Goal: Task Accomplishment & Management: Use online tool/utility

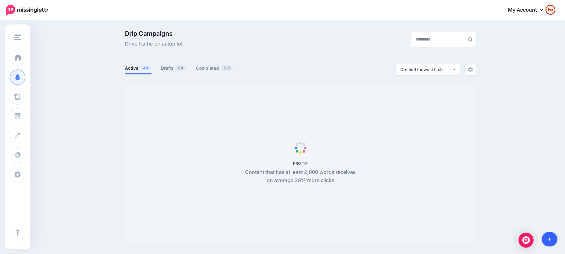
click at [548, 240] on icon at bounding box center [549, 239] width 3 height 4
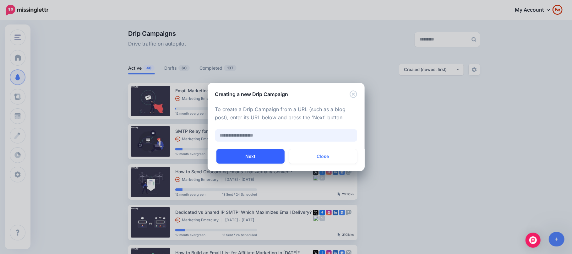
paste input "**********"
type input "**********"
click at [264, 154] on button "Next" at bounding box center [250, 156] width 68 height 14
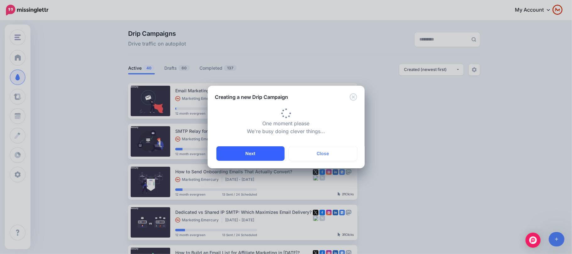
type input "**********"
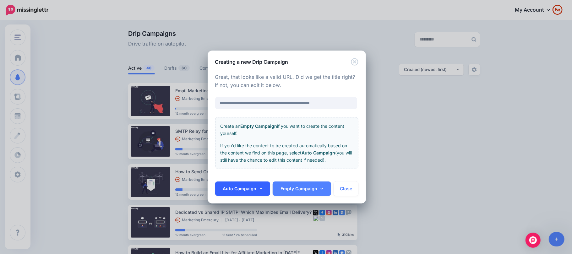
click at [253, 194] on link "Auto Campaign" at bounding box center [242, 188] width 55 height 14
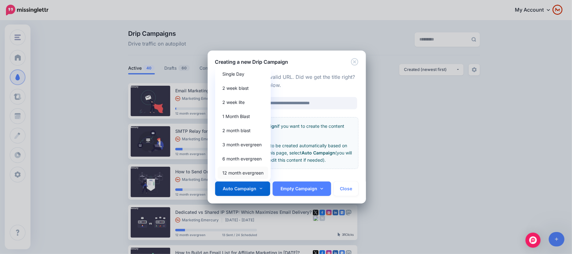
click at [257, 174] on link "12 month evergreen" at bounding box center [243, 173] width 51 height 12
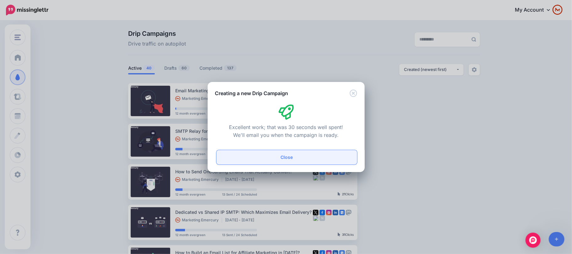
click at [309, 159] on button "Close" at bounding box center [286, 157] width 141 height 14
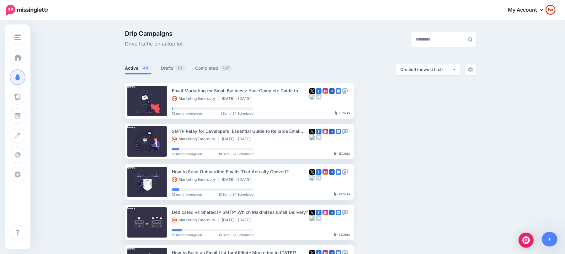
click at [157, 68] on ul "Active 40 Drafts 61 Completed 137" at bounding box center [213, 69] width 176 height 10
click at [165, 70] on link "Drafts 61" at bounding box center [173, 68] width 25 height 8
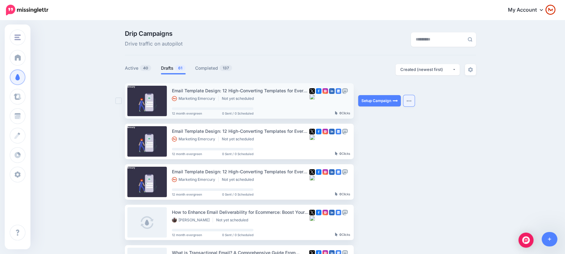
click at [411, 100] on img "button" at bounding box center [409, 101] width 5 height 2
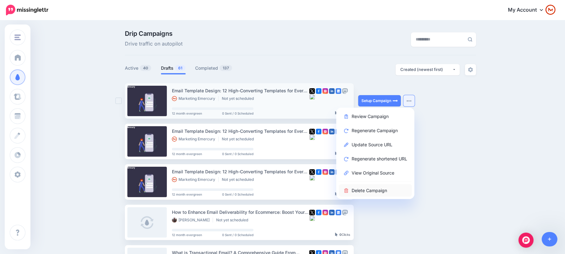
click at [387, 189] on link "Delete Campaign" at bounding box center [375, 190] width 73 height 12
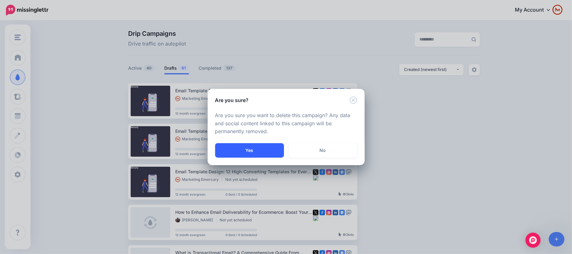
click at [245, 154] on button "Yes" at bounding box center [249, 150] width 69 height 14
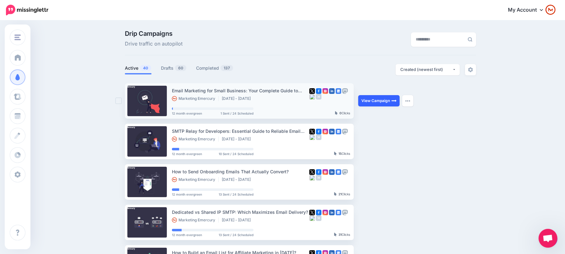
click at [383, 101] on link "View Campaign" at bounding box center [378, 100] width 41 height 11
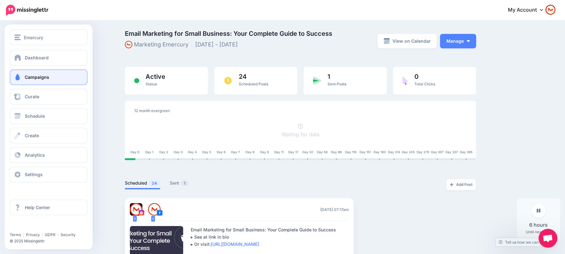
click at [36, 75] on span "Campaigns" at bounding box center [37, 76] width 24 height 5
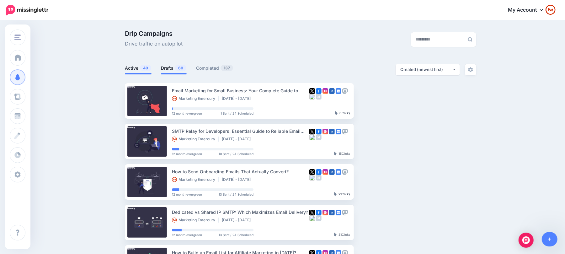
click at [176, 65] on link "Drafts 60" at bounding box center [174, 68] width 26 height 8
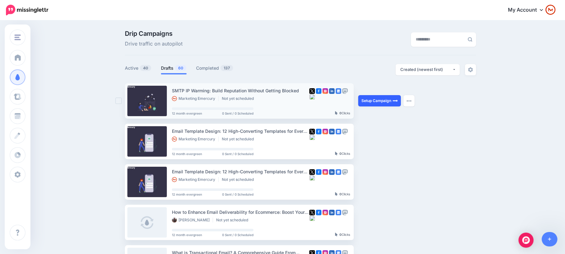
click at [392, 102] on link "Setup Campaign" at bounding box center [379, 100] width 43 height 11
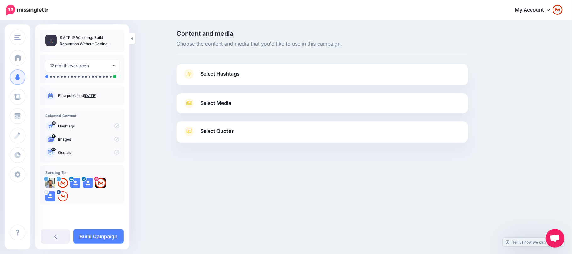
click at [318, 75] on link "Select Hashtags" at bounding box center [322, 77] width 279 height 16
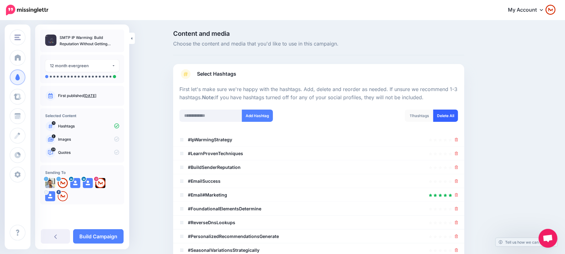
click at [441, 116] on link "Delete All" at bounding box center [446, 116] width 25 height 12
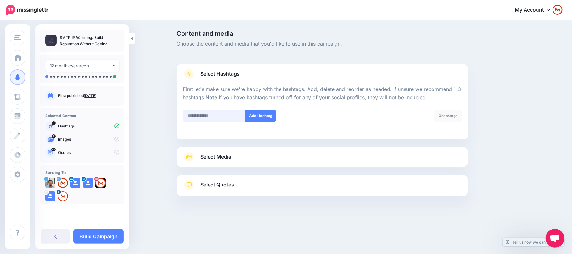
click at [217, 111] on input "text" at bounding box center [214, 116] width 63 height 12
type input "**********"
paste input "**********"
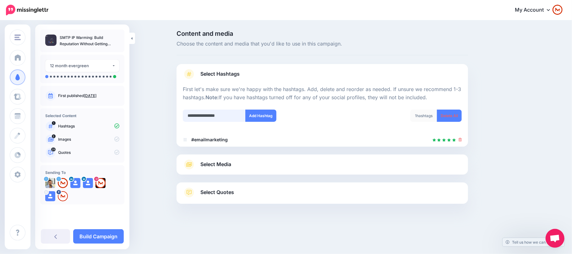
type input "**********"
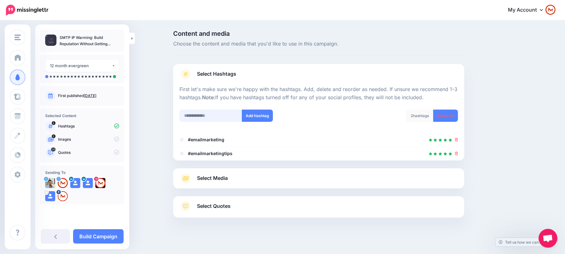
scroll to position [4, 0]
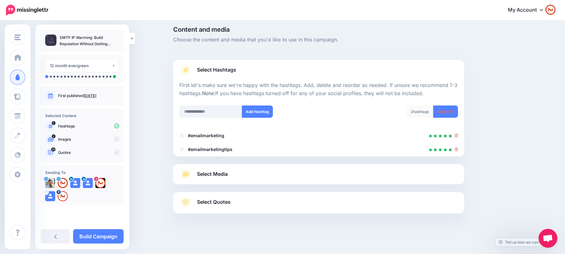
click at [289, 173] on link "Select Media" at bounding box center [319, 174] width 279 height 10
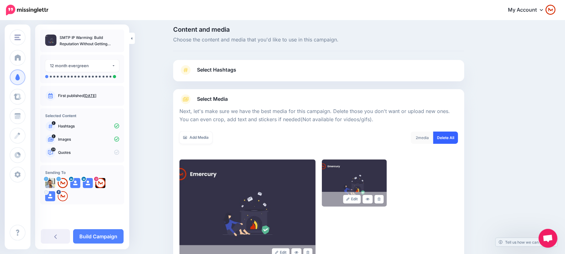
click at [452, 143] on link "Delete All" at bounding box center [446, 138] width 25 height 12
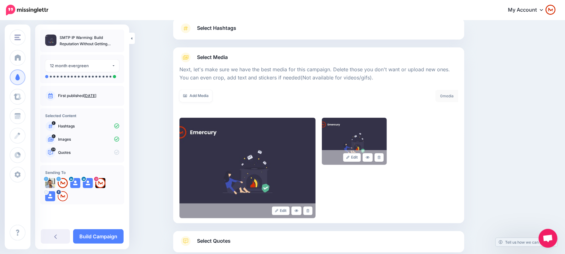
scroll to position [0, 0]
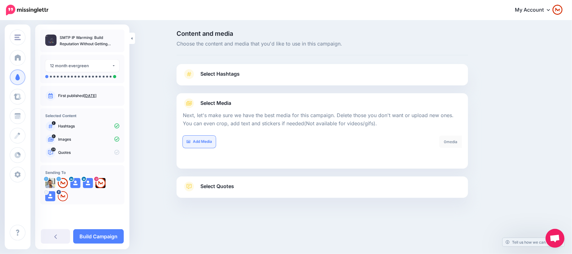
click at [206, 139] on link "Add Media" at bounding box center [199, 142] width 33 height 12
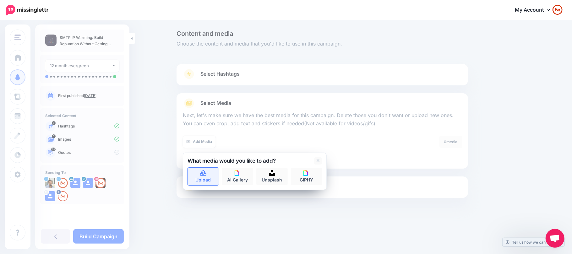
click at [195, 181] on link "Upload" at bounding box center [202, 177] width 31 height 18
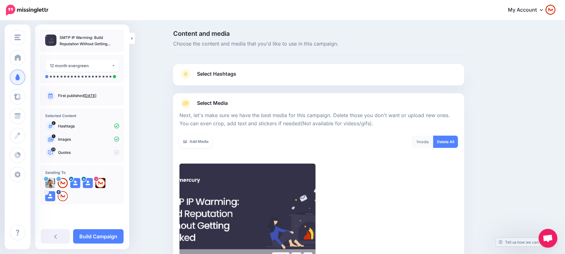
scroll to position [85, 0]
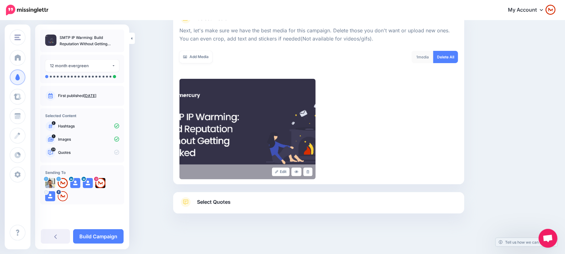
click at [406, 199] on link "Select Quotes" at bounding box center [319, 205] width 279 height 16
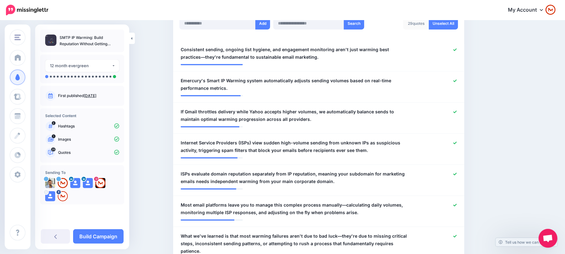
scroll to position [184, 0]
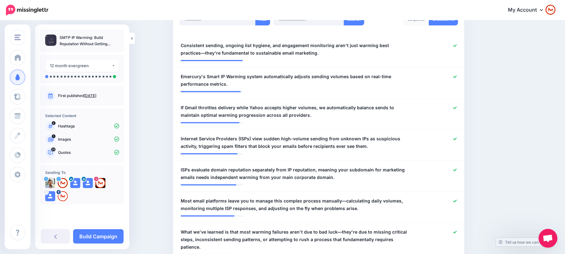
drag, startPoint x: 531, startPoint y: 66, endPoint x: 525, endPoint y: 75, distance: 11.1
click at [457, 77] on icon at bounding box center [455, 76] width 3 height 3
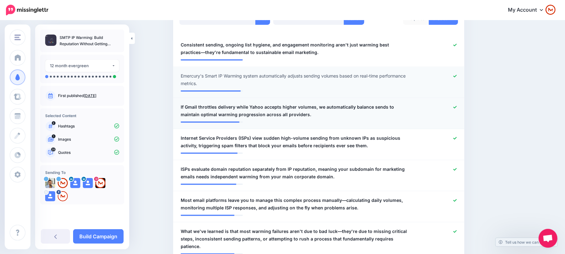
click at [457, 107] on icon at bounding box center [455, 107] width 3 height 3
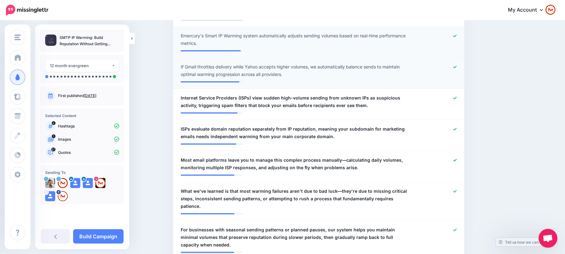
scroll to position [267, 0]
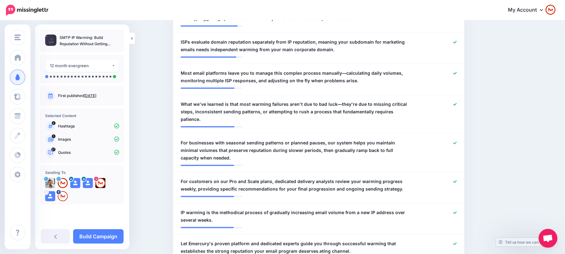
drag, startPoint x: 506, startPoint y: 73, endPoint x: 515, endPoint y: 80, distance: 11.4
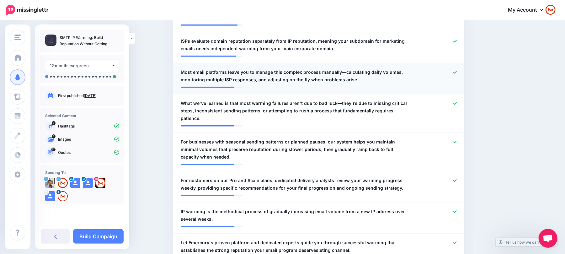
click at [457, 73] on icon at bounding box center [455, 72] width 3 height 3
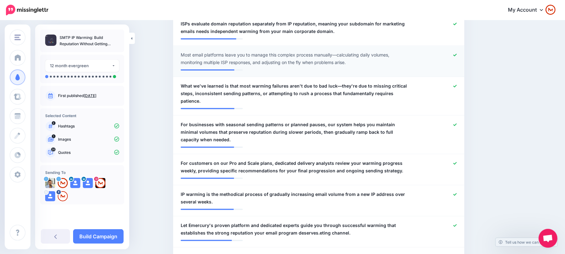
drag, startPoint x: 497, startPoint y: 72, endPoint x: 500, endPoint y: 106, distance: 34.1
click at [457, 122] on icon at bounding box center [455, 123] width 3 height 3
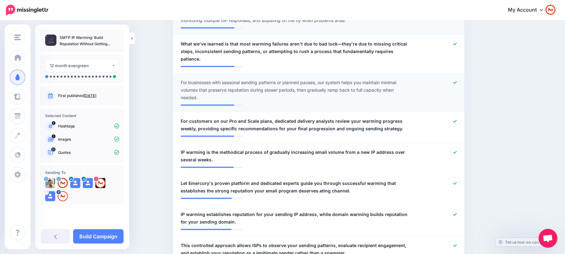
drag, startPoint x: 508, startPoint y: 76, endPoint x: 497, endPoint y: 102, distance: 28.0
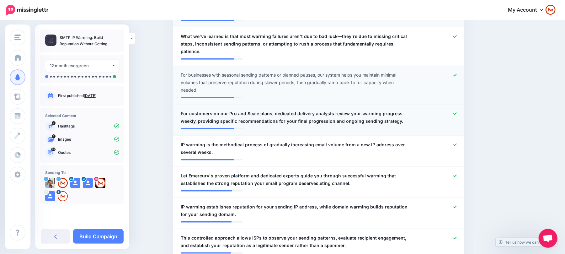
click at [457, 112] on link at bounding box center [455, 114] width 3 height 4
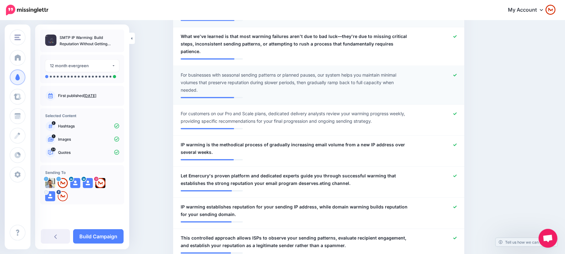
drag, startPoint x: 524, startPoint y: 67, endPoint x: 526, endPoint y: 71, distance: 5.2
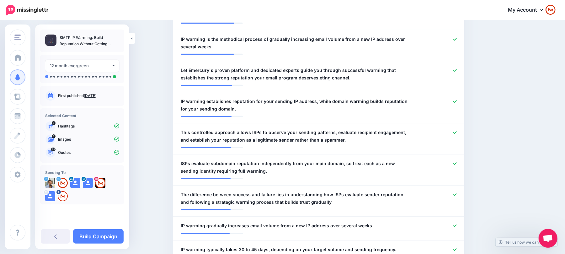
scroll to position [486, 0]
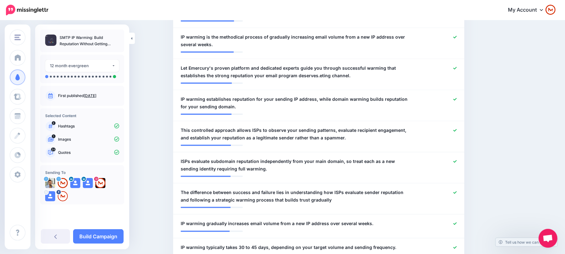
drag, startPoint x: 511, startPoint y: 78, endPoint x: 512, endPoint y: 86, distance: 7.6
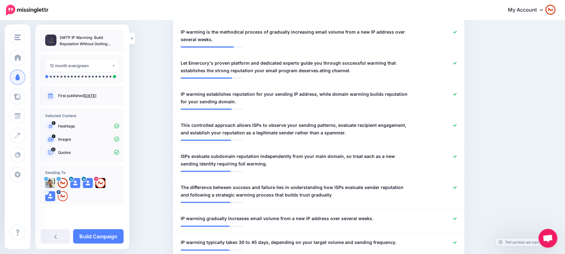
scroll to position [493, 0]
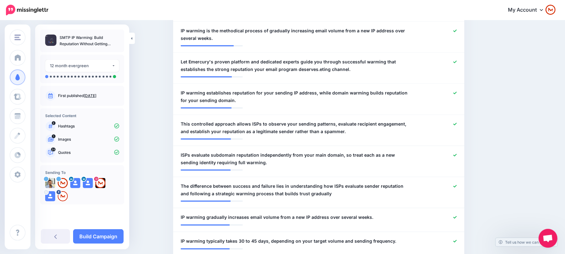
drag, startPoint x: 524, startPoint y: 77, endPoint x: 528, endPoint y: 82, distance: 6.9
click at [304, 64] on span "Let Emercury's proven platform and dedicated experts guide you through successf…" at bounding box center [295, 65] width 229 height 15
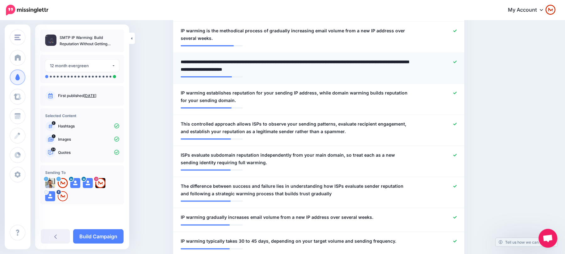
click at [301, 63] on textarea "**********" at bounding box center [295, 65] width 229 height 15
click at [323, 63] on textarea "**********" at bounding box center [295, 65] width 229 height 15
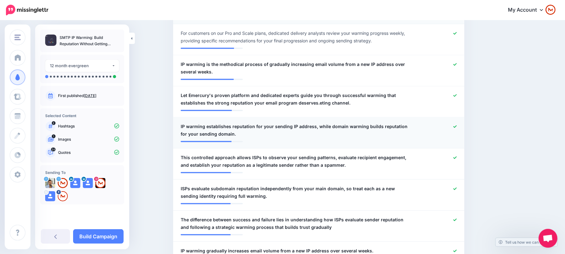
scroll to position [409, 0]
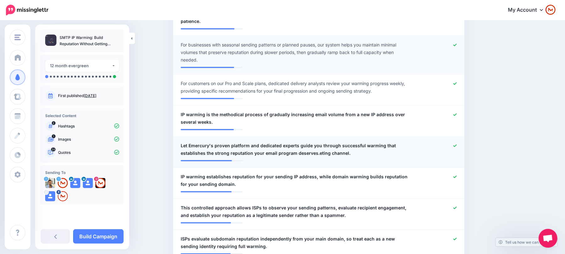
click at [458, 142] on div at bounding box center [438, 149] width 48 height 15
click at [456, 144] on icon at bounding box center [455, 145] width 3 height 3
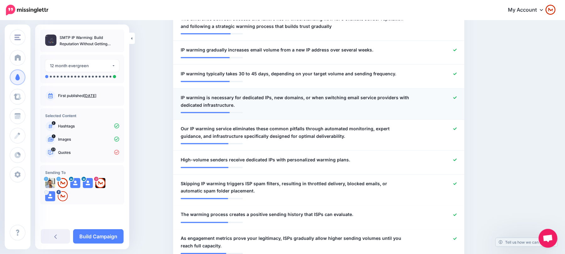
scroll to position [702, 0]
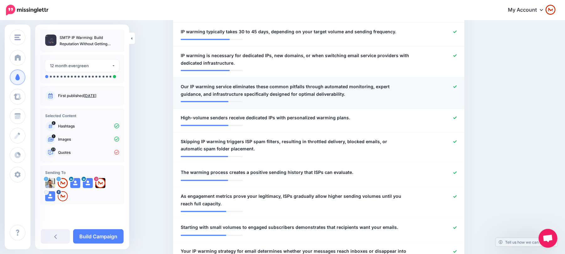
click at [461, 83] on div at bounding box center [438, 90] width 48 height 15
click at [457, 85] on icon at bounding box center [455, 86] width 3 height 3
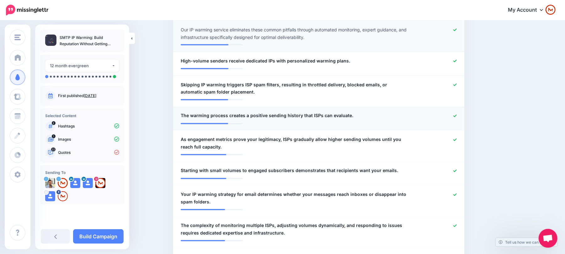
scroll to position [744, 0]
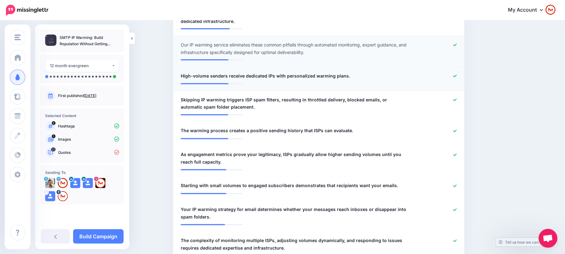
click at [457, 74] on icon at bounding box center [455, 75] width 3 height 3
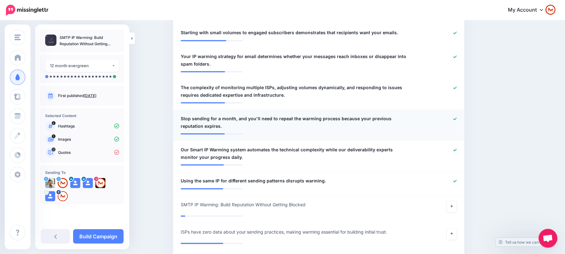
scroll to position [911, 0]
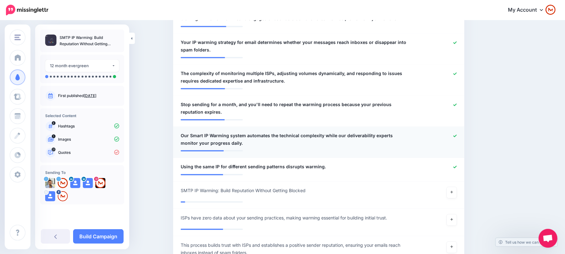
click at [457, 134] on icon at bounding box center [455, 135] width 3 height 3
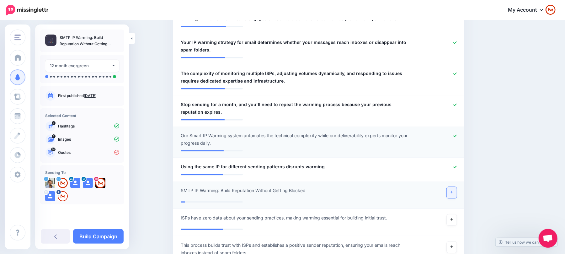
click at [453, 191] on icon at bounding box center [452, 192] width 3 height 3
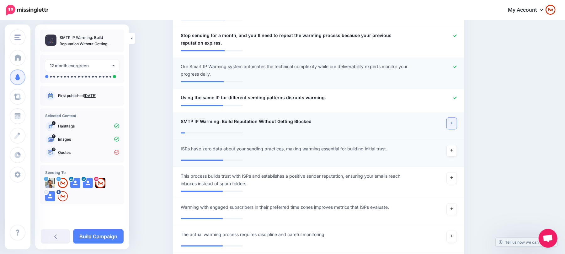
scroll to position [995, 0]
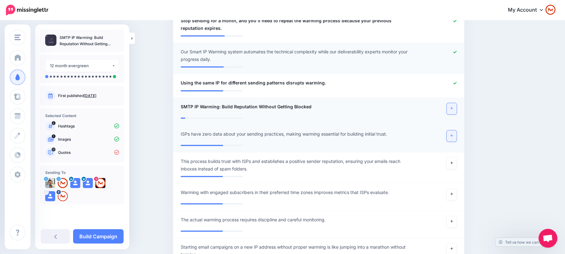
click at [452, 130] on link at bounding box center [452, 135] width 10 height 11
click at [453, 158] on link at bounding box center [452, 163] width 10 height 11
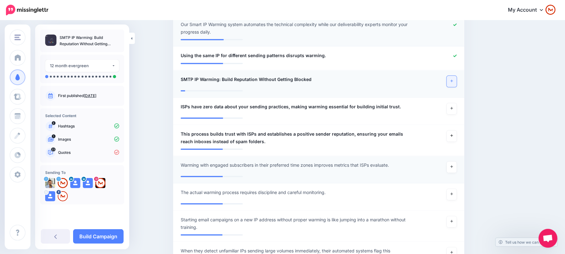
scroll to position [1037, 0]
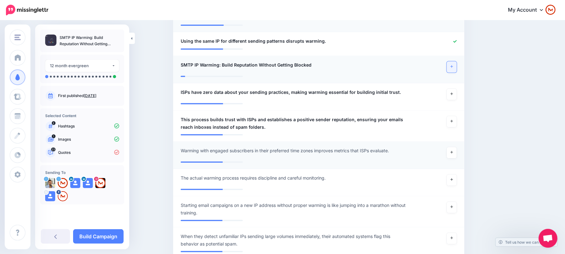
click at [449, 147] on div at bounding box center [438, 152] width 48 height 11
click at [453, 150] on icon at bounding box center [452, 151] width 3 height 3
click at [452, 174] on link at bounding box center [452, 179] width 10 height 11
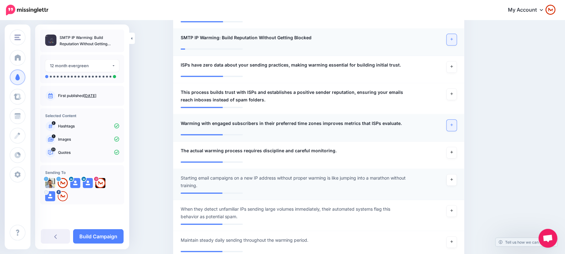
scroll to position [1079, 0]
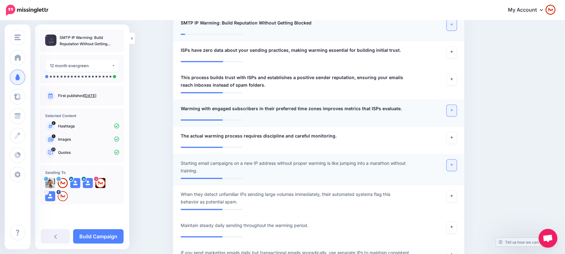
click at [453, 159] on link at bounding box center [452, 164] width 10 height 11
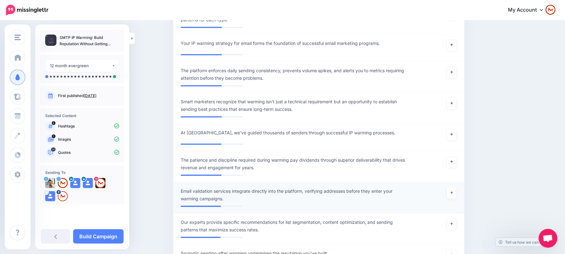
scroll to position [1330, 0]
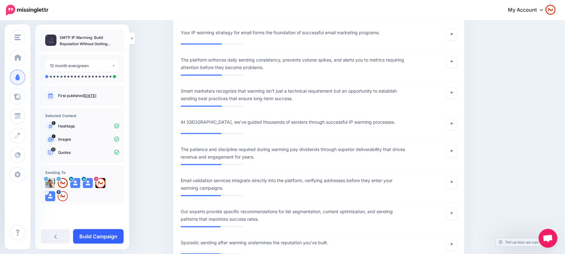
click at [116, 235] on link "Build Campaign" at bounding box center [98, 236] width 51 height 14
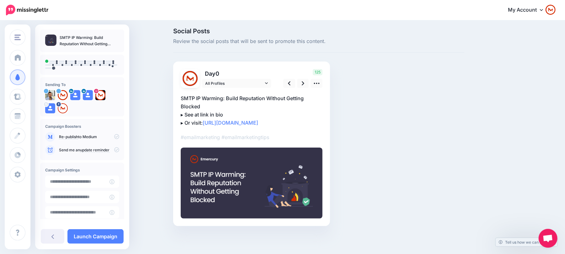
scroll to position [3, 0]
click at [321, 88] on div "▸ Or visit:" at bounding box center [252, 153] width 142 height 131
click at [320, 87] on link at bounding box center [317, 82] width 12 height 9
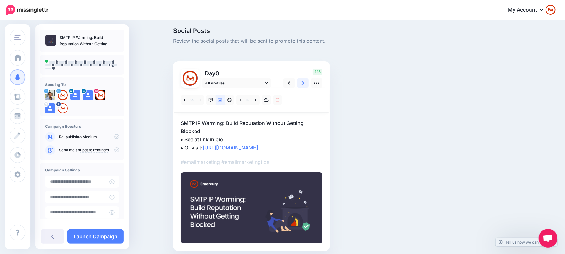
click at [305, 82] on icon at bounding box center [303, 83] width 3 height 7
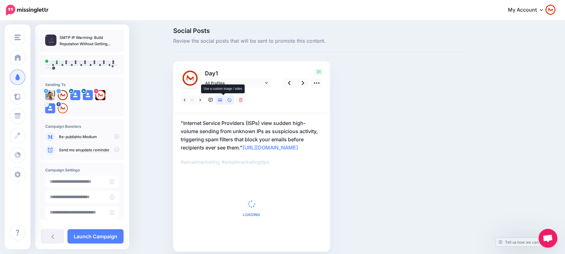
click at [224, 96] on link at bounding box center [220, 99] width 9 height 9
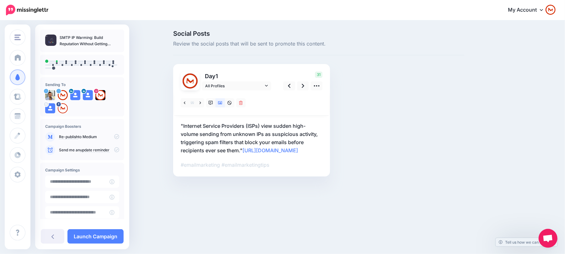
scroll to position [0, 0]
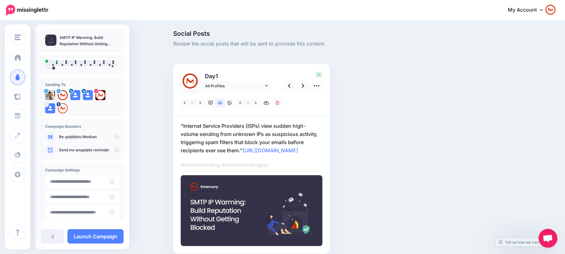
click at [114, 134] on icon at bounding box center [116, 136] width 5 height 5
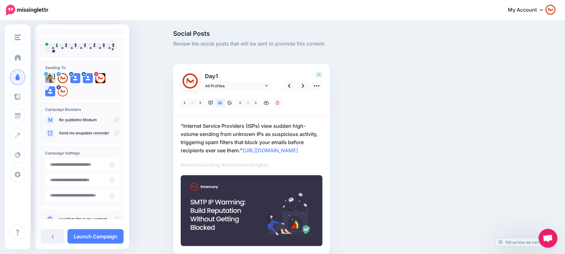
scroll to position [33, 0]
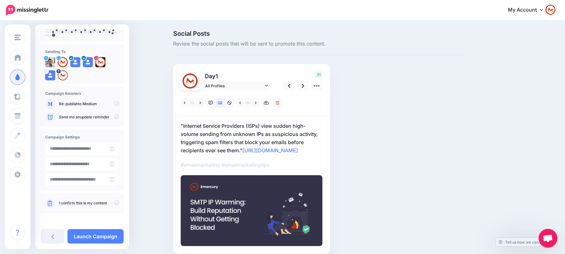
click at [115, 102] on icon at bounding box center [116, 103] width 5 height 5
click at [111, 204] on p "I confirm this is my content" at bounding box center [89, 203] width 60 height 6
click at [114, 200] on icon at bounding box center [116, 202] width 5 height 5
click at [305, 88] on icon at bounding box center [303, 86] width 3 height 7
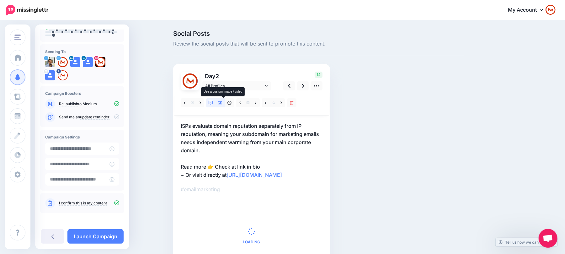
click at [225, 101] on link at bounding box center [220, 102] width 9 height 9
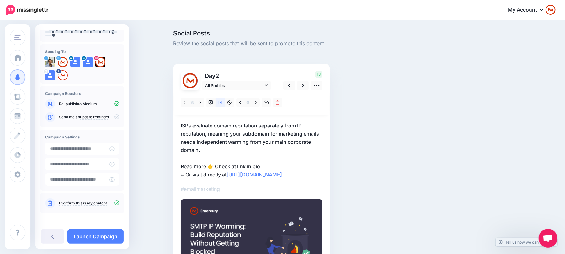
scroll to position [0, 0]
click at [303, 89] on link at bounding box center [303, 85] width 12 height 9
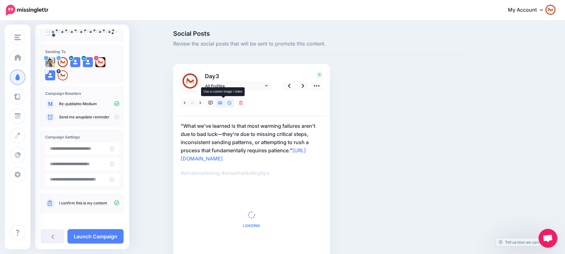
click at [223, 102] on icon at bounding box center [220, 103] width 4 height 4
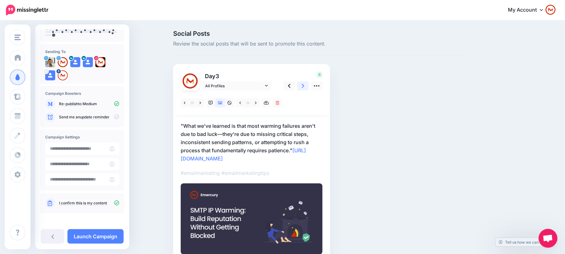
click at [303, 90] on link at bounding box center [303, 85] width 12 height 9
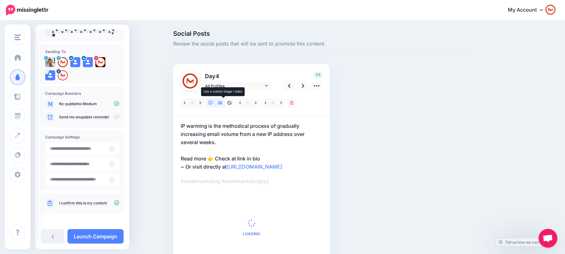
click at [224, 99] on link at bounding box center [220, 102] width 9 height 9
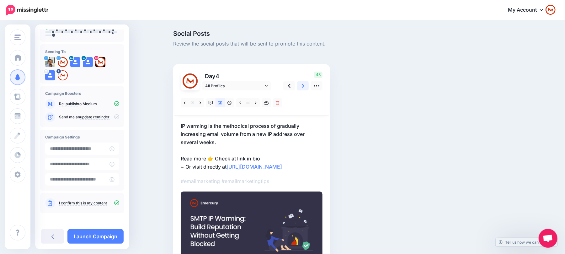
click at [308, 86] on link at bounding box center [303, 85] width 12 height 9
click at [309, 84] on link at bounding box center [303, 85] width 12 height 9
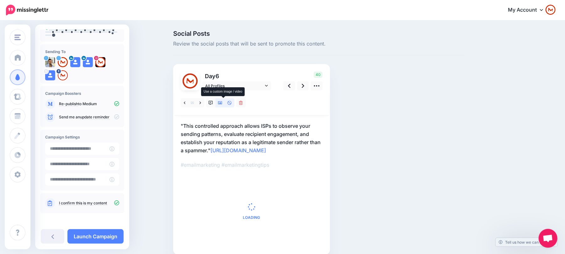
click at [225, 105] on link at bounding box center [220, 102] width 9 height 9
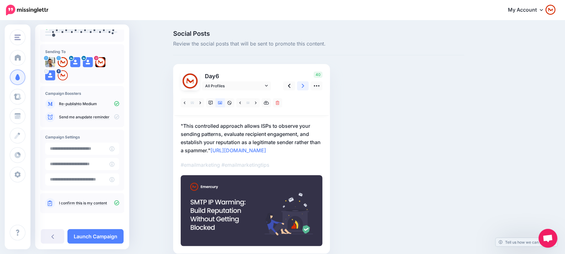
click at [305, 84] on icon at bounding box center [303, 86] width 3 height 7
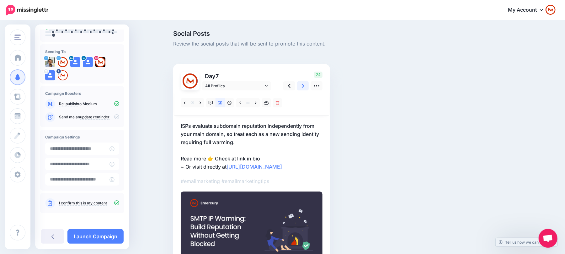
click at [308, 82] on link at bounding box center [303, 85] width 12 height 9
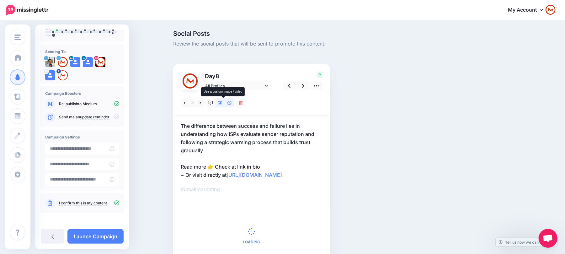
click at [225, 103] on link at bounding box center [220, 102] width 9 height 9
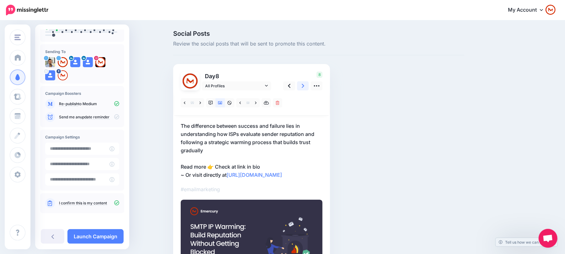
click at [305, 87] on icon at bounding box center [303, 86] width 3 height 7
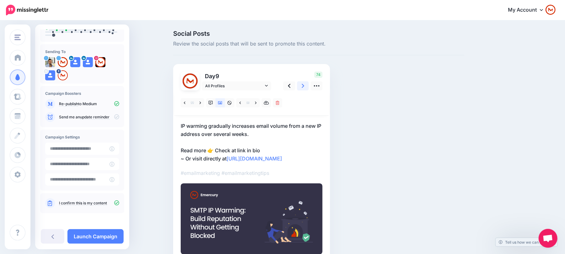
click at [309, 82] on link at bounding box center [303, 85] width 12 height 9
click at [309, 86] on link at bounding box center [303, 85] width 12 height 9
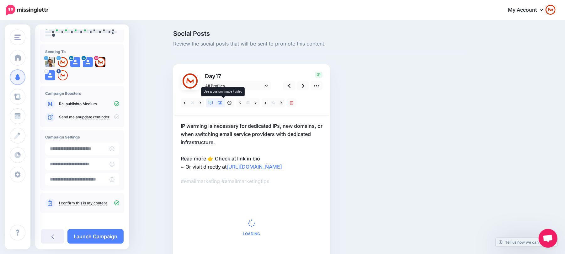
click at [223, 102] on icon at bounding box center [220, 103] width 4 height 4
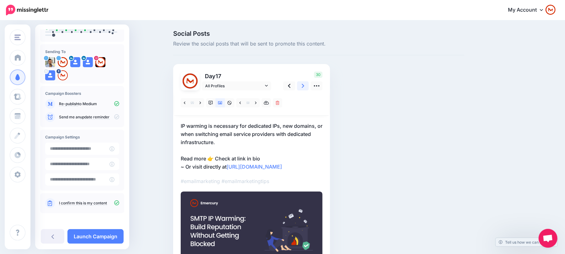
click at [303, 86] on link at bounding box center [303, 85] width 12 height 9
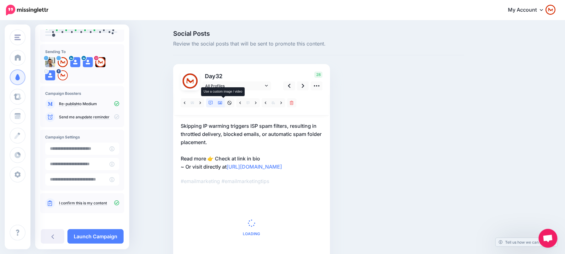
click at [223, 102] on icon at bounding box center [220, 103] width 4 height 4
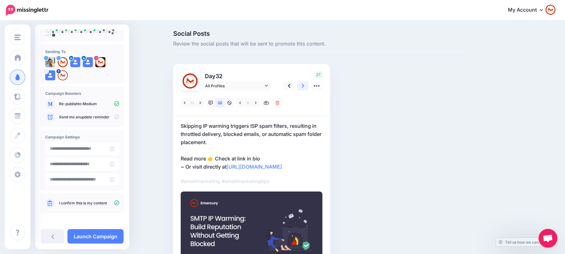
click at [308, 83] on link at bounding box center [303, 85] width 12 height 9
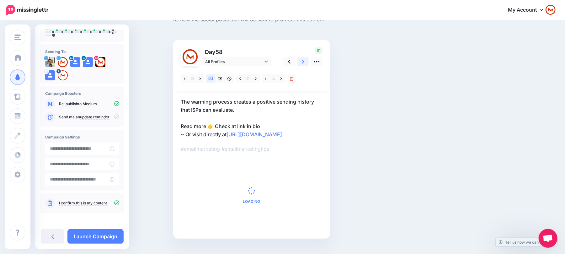
scroll to position [37, 0]
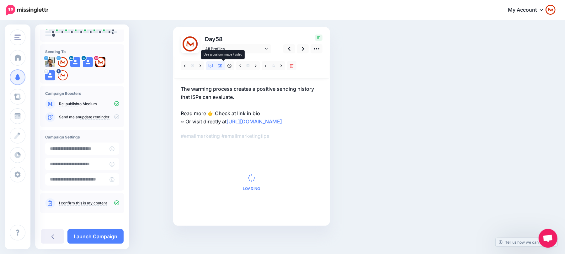
click at [223, 66] on icon at bounding box center [220, 66] width 4 height 4
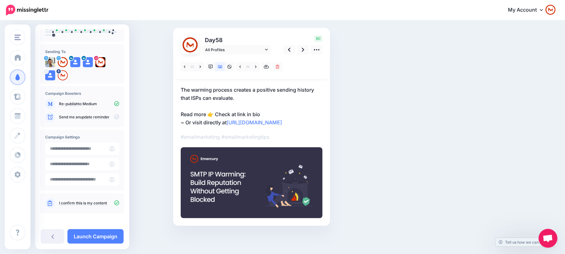
scroll to position [36, 0]
click at [299, 55] on div at bounding box center [252, 67] width 154 height 25
click at [304, 54] on link at bounding box center [303, 50] width 12 height 9
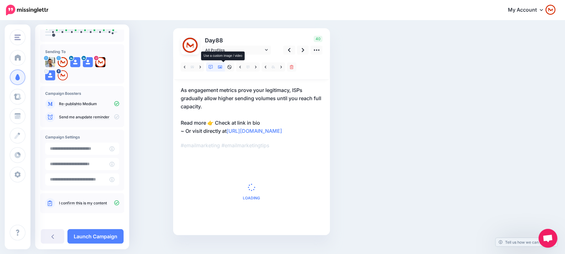
click at [222, 68] on icon at bounding box center [220, 67] width 4 height 4
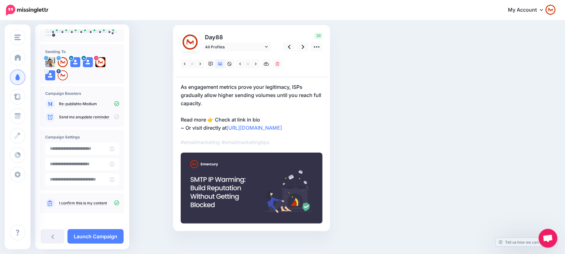
scroll to position [3, 0]
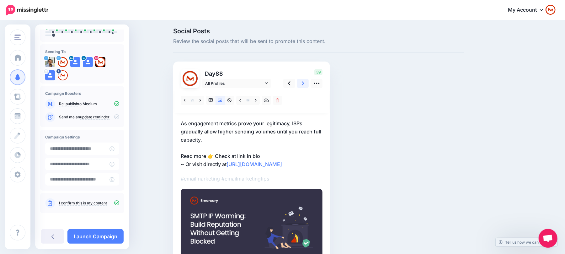
click at [309, 85] on link at bounding box center [303, 83] width 12 height 9
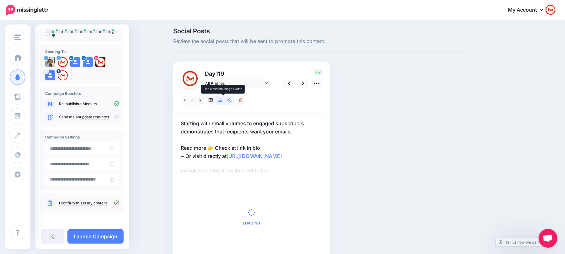
click at [225, 103] on link at bounding box center [220, 100] width 9 height 9
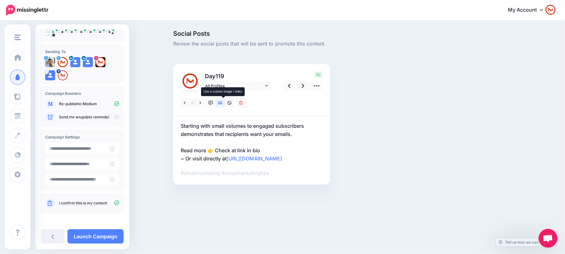
scroll to position [0, 0]
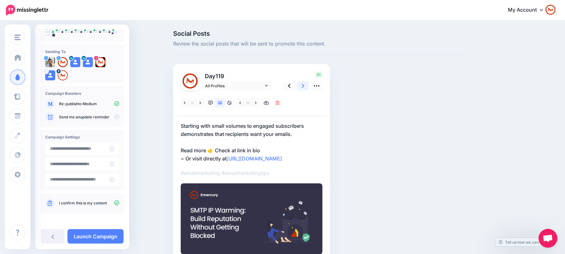
click at [305, 89] on icon at bounding box center [303, 86] width 3 height 7
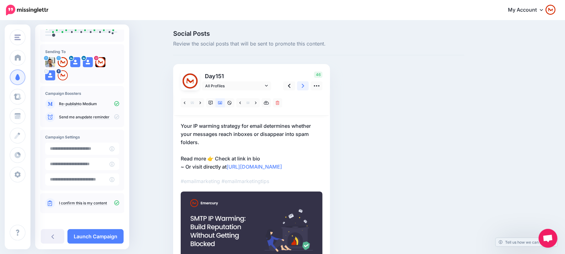
click at [303, 87] on link at bounding box center [303, 85] width 12 height 9
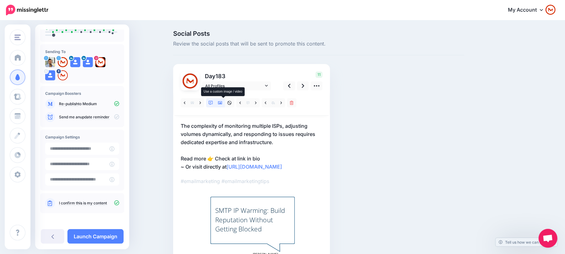
click at [223, 101] on icon at bounding box center [220, 103] width 4 height 4
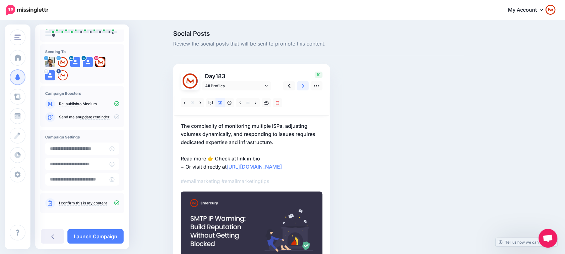
click at [304, 85] on link at bounding box center [303, 85] width 12 height 9
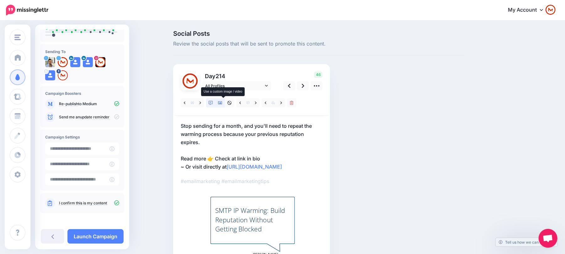
click at [218, 106] on link at bounding box center [220, 102] width 9 height 9
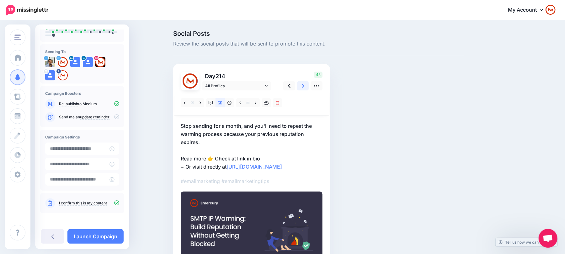
click at [305, 88] on icon at bounding box center [303, 86] width 3 height 7
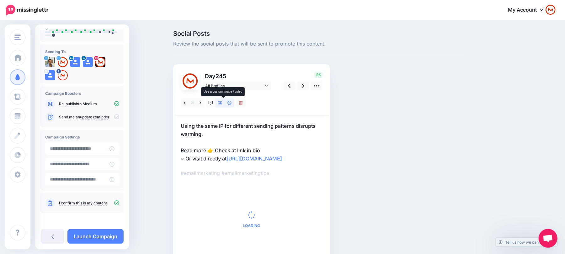
click at [223, 104] on icon at bounding box center [220, 103] width 4 height 4
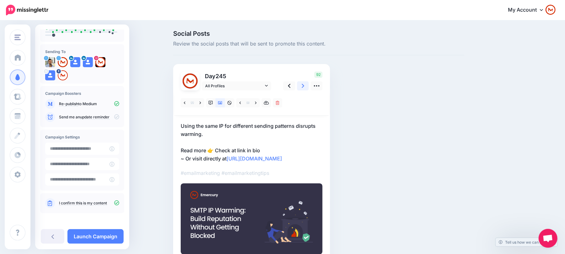
click at [305, 88] on icon at bounding box center [303, 86] width 3 height 7
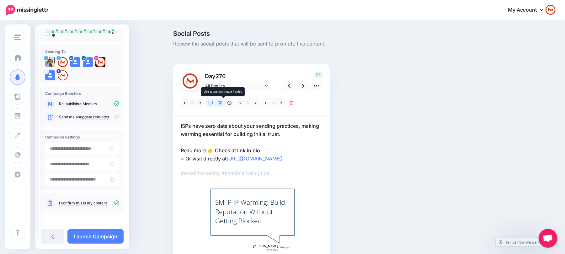
click at [223, 106] on link at bounding box center [220, 102] width 9 height 9
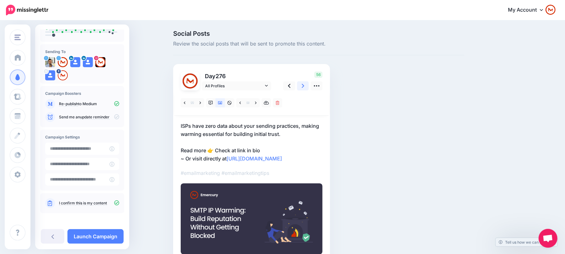
click at [305, 84] on link at bounding box center [303, 85] width 12 height 9
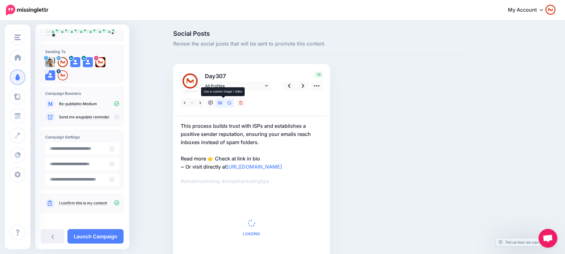
click at [223, 105] on link at bounding box center [220, 102] width 9 height 9
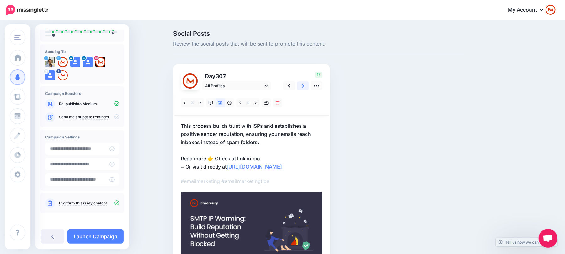
click at [305, 88] on icon at bounding box center [303, 86] width 3 height 7
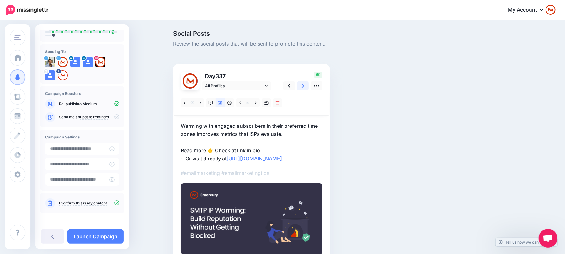
click at [305, 83] on icon at bounding box center [303, 86] width 3 height 7
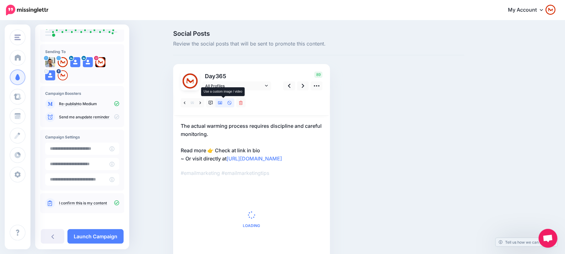
click at [223, 105] on icon at bounding box center [220, 103] width 4 height 4
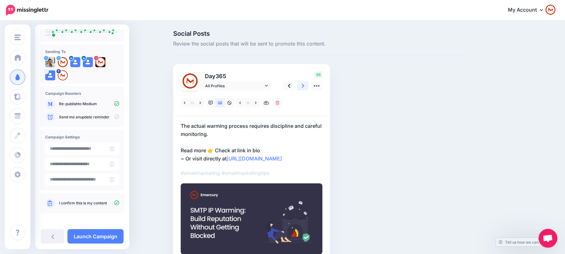
click at [304, 86] on link at bounding box center [303, 85] width 12 height 9
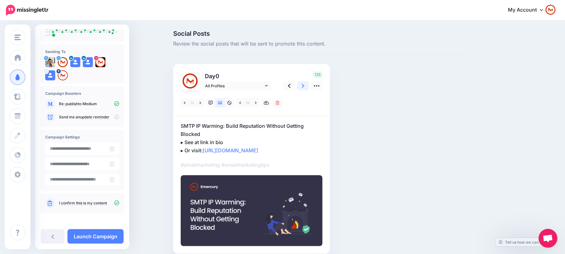
click at [304, 86] on link at bounding box center [303, 85] width 12 height 9
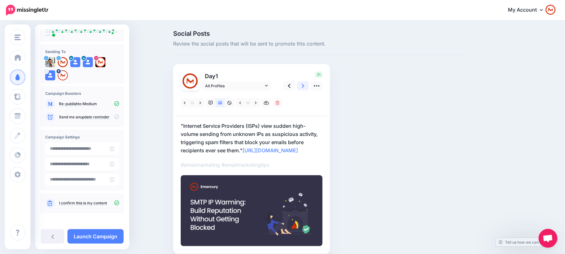
click at [304, 86] on link at bounding box center [303, 85] width 12 height 9
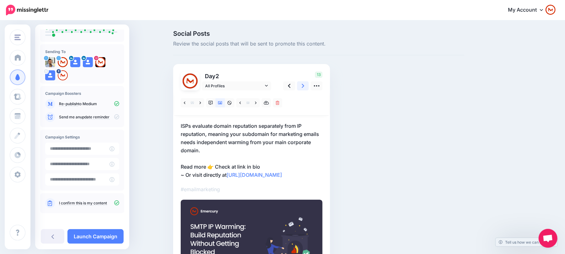
click at [304, 86] on link at bounding box center [303, 85] width 12 height 9
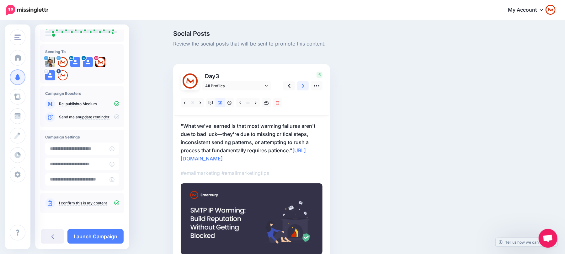
click at [304, 86] on link at bounding box center [303, 85] width 12 height 9
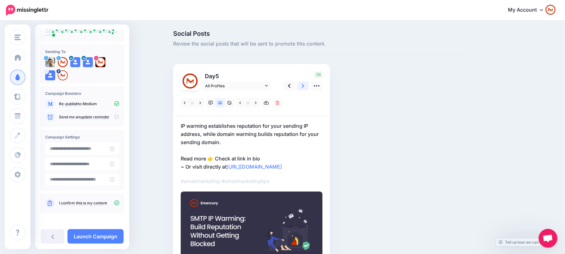
click at [304, 86] on link at bounding box center [303, 85] width 12 height 9
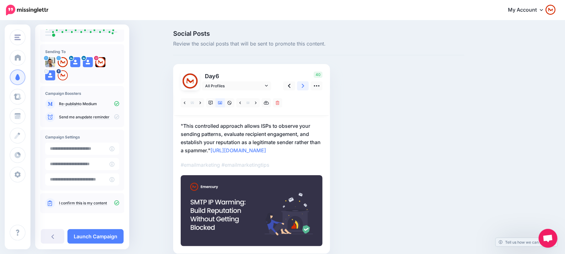
click at [304, 86] on link at bounding box center [303, 85] width 12 height 9
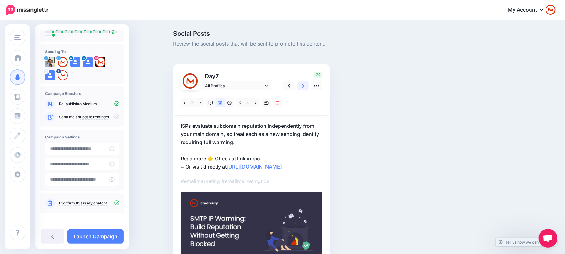
click at [304, 86] on link at bounding box center [303, 85] width 12 height 9
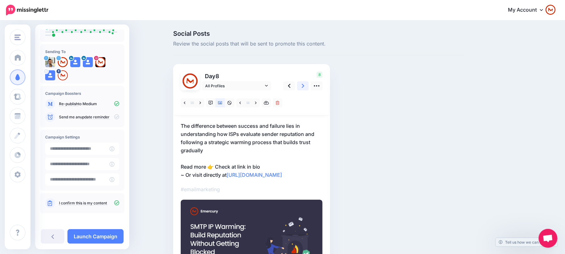
click at [304, 86] on link at bounding box center [303, 85] width 12 height 9
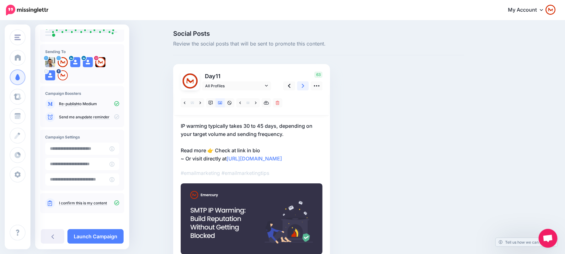
click at [304, 86] on link at bounding box center [303, 85] width 12 height 9
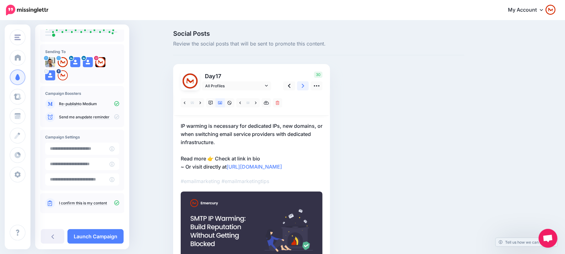
click at [304, 86] on link at bounding box center [303, 85] width 12 height 9
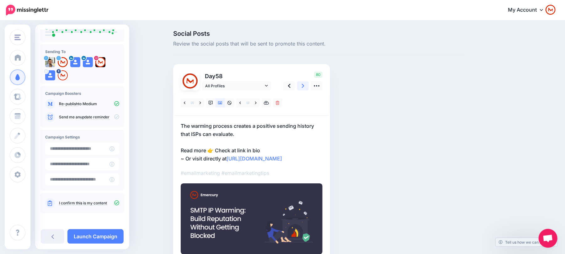
click at [304, 86] on link at bounding box center [303, 85] width 12 height 9
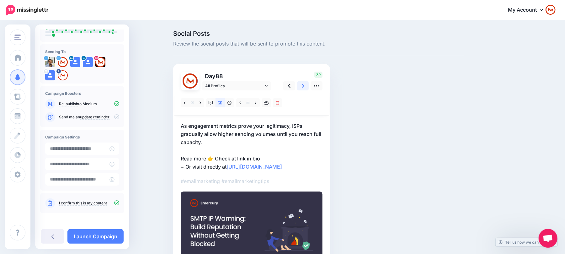
click at [304, 86] on link at bounding box center [303, 85] width 12 height 9
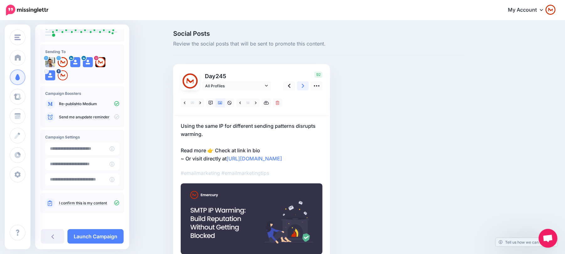
click at [304, 86] on link at bounding box center [303, 85] width 12 height 9
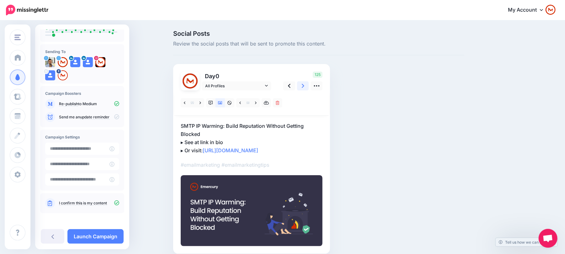
click at [304, 86] on link at bounding box center [303, 85] width 12 height 9
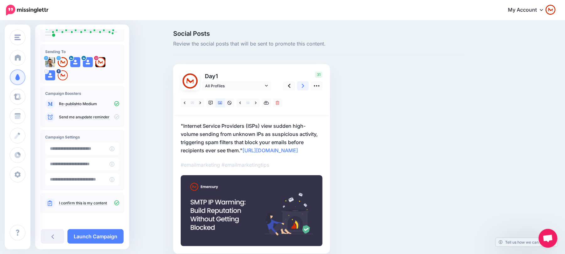
click at [304, 86] on link at bounding box center [303, 85] width 12 height 9
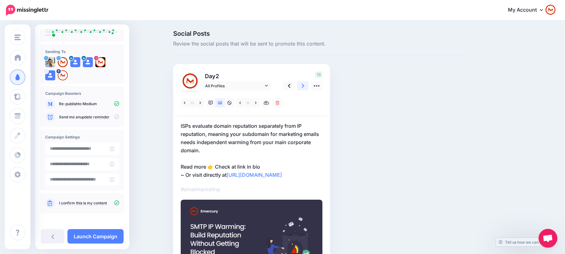
click at [304, 86] on link at bounding box center [303, 85] width 12 height 9
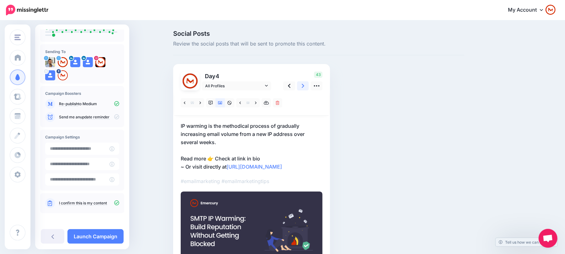
click at [304, 86] on link at bounding box center [303, 85] width 12 height 9
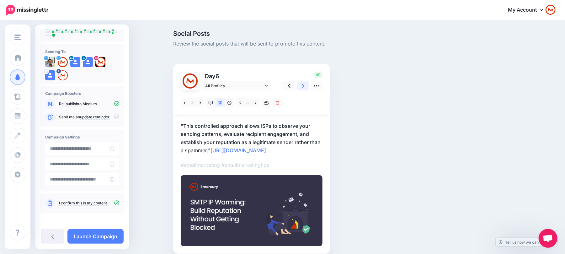
click at [304, 86] on link at bounding box center [303, 85] width 12 height 9
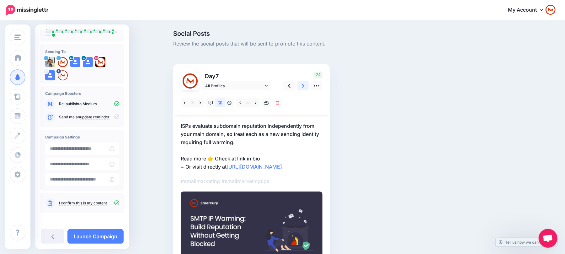
click at [304, 86] on link at bounding box center [303, 85] width 12 height 9
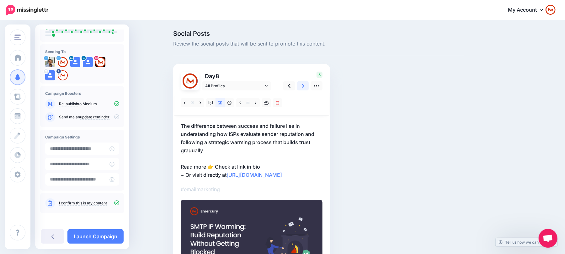
click at [304, 86] on link at bounding box center [303, 85] width 12 height 9
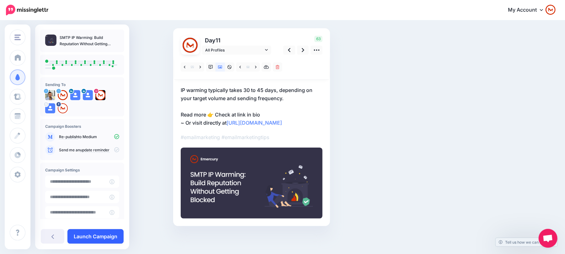
click at [95, 238] on link "Launch Campaign" at bounding box center [95, 236] width 56 height 14
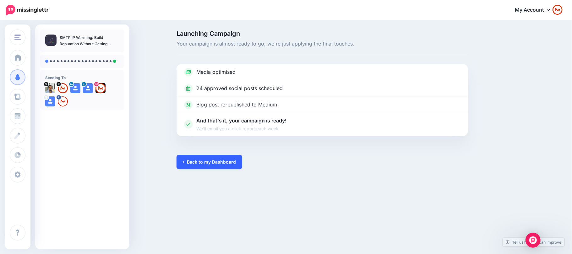
click at [206, 161] on link "Back to my Dashboard" at bounding box center [209, 162] width 66 height 14
